Goal: Communication & Community: Ask a question

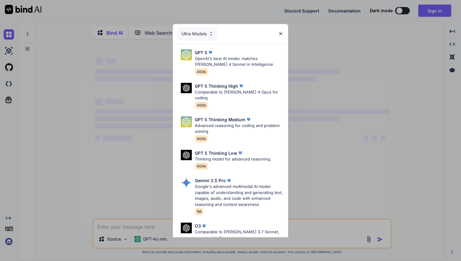
click at [279, 32] on img at bounding box center [280, 33] width 5 height 5
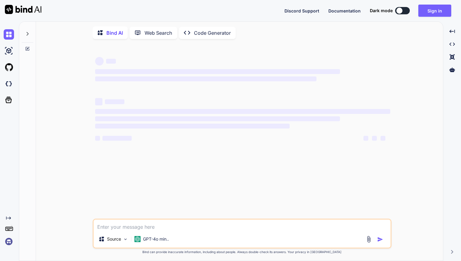
type textarea "x"
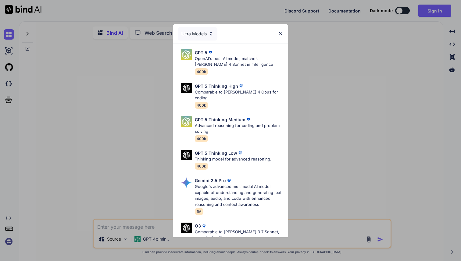
type textarea "x"
